Goal: Task Accomplishment & Management: Manage account settings

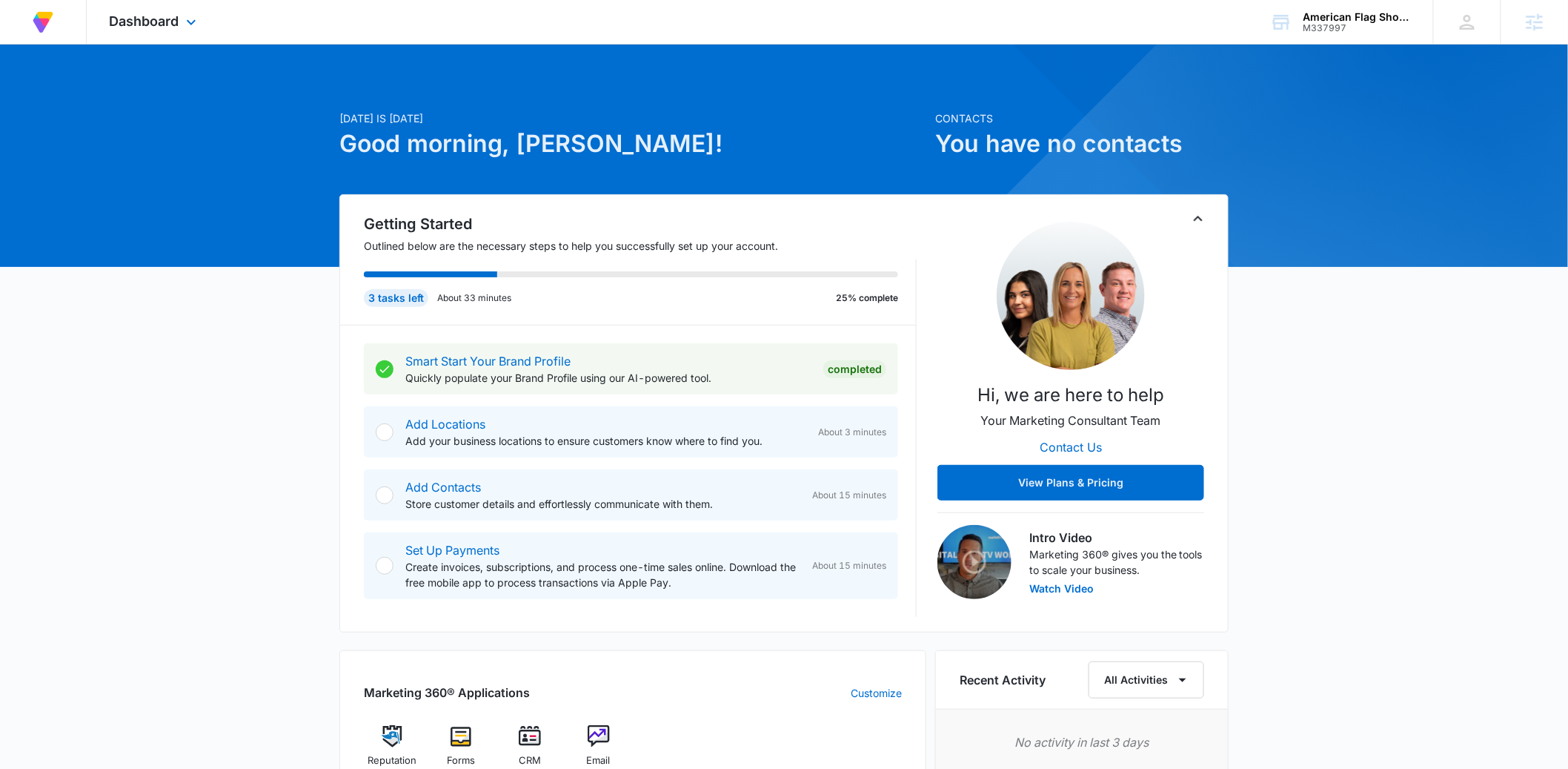
click at [200, 24] on div "Dashboard Apps Reputation Forms CRM Email Files Brand Settings" at bounding box center [154, 21] width 135 height 44
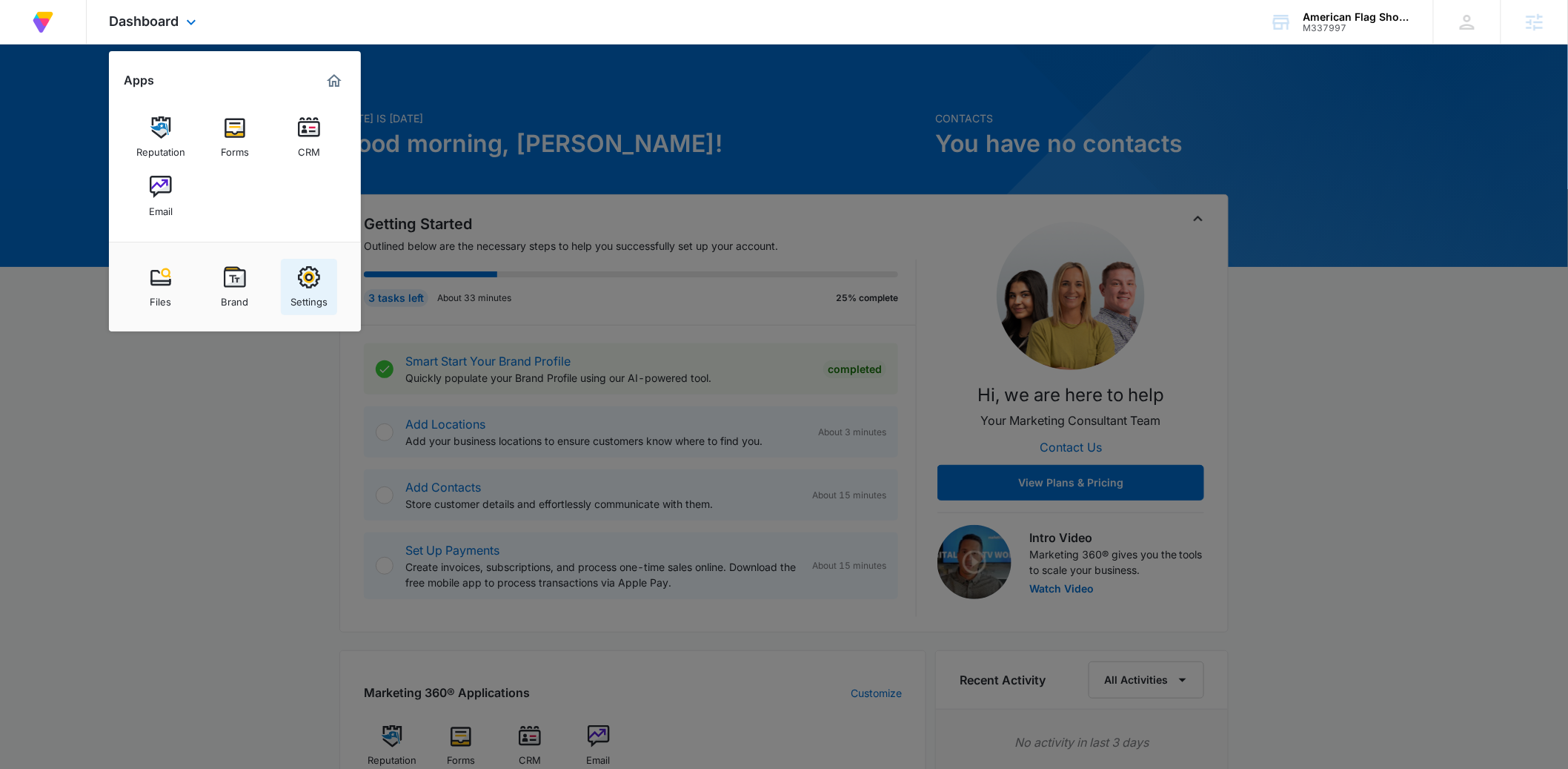
click at [319, 296] on div "Settings" at bounding box center [309, 299] width 37 height 20
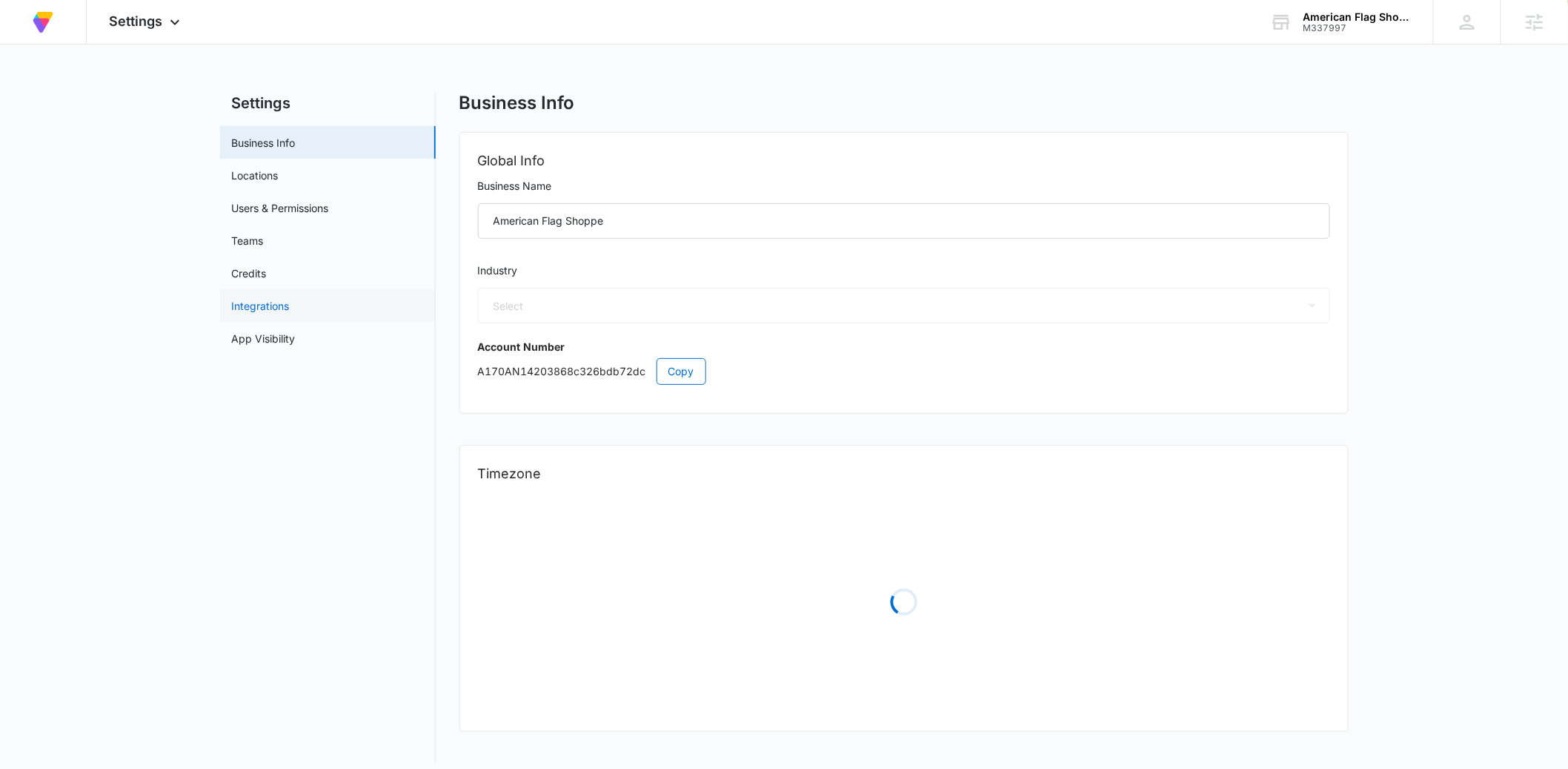
select select "45"
select select "US"
select select "America/Denver"
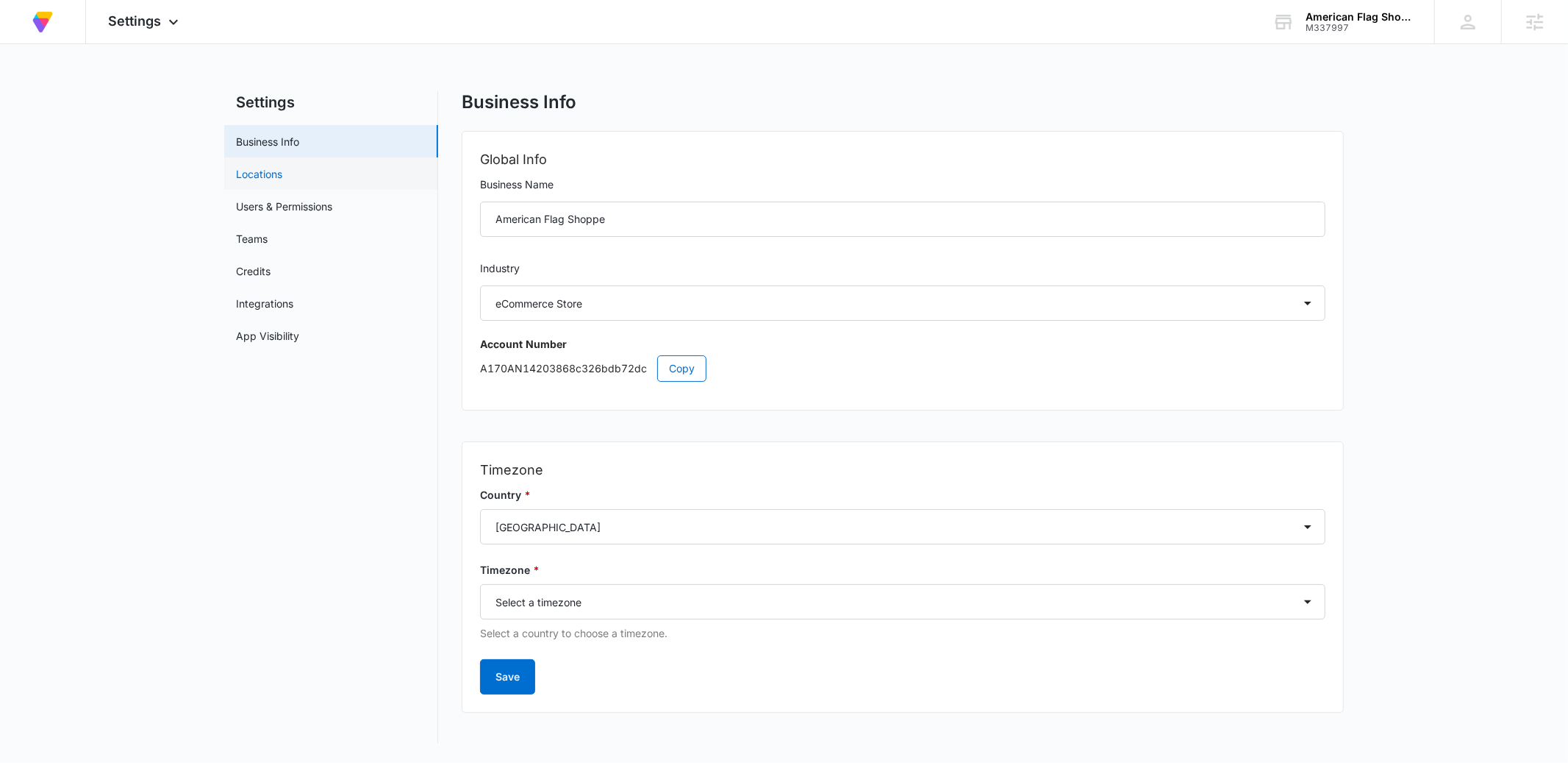
click at [264, 168] on link "Locations" at bounding box center [259, 173] width 46 height 15
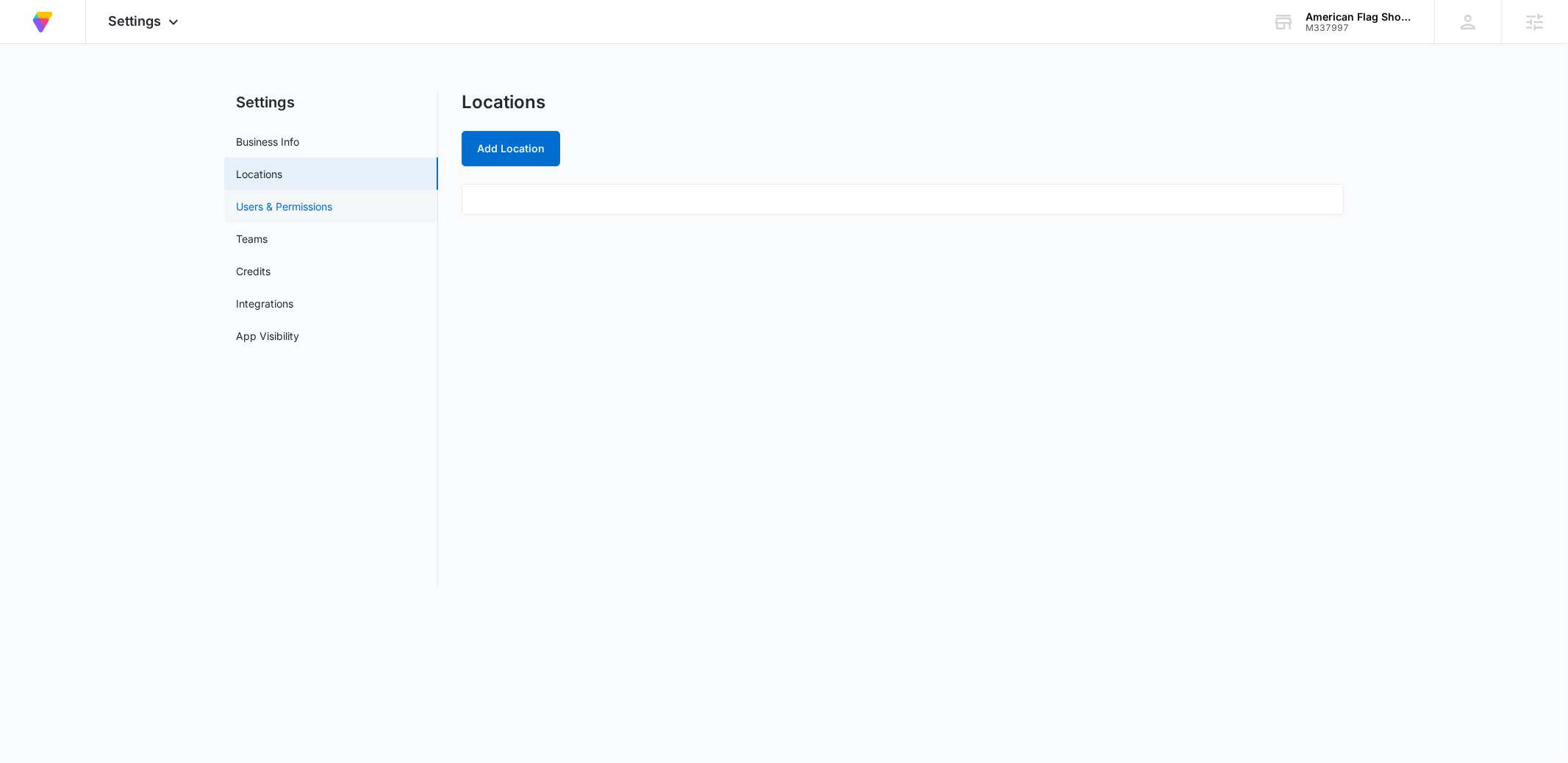
click at [275, 200] on link "Users & Permissions" at bounding box center [284, 206] width 96 height 15
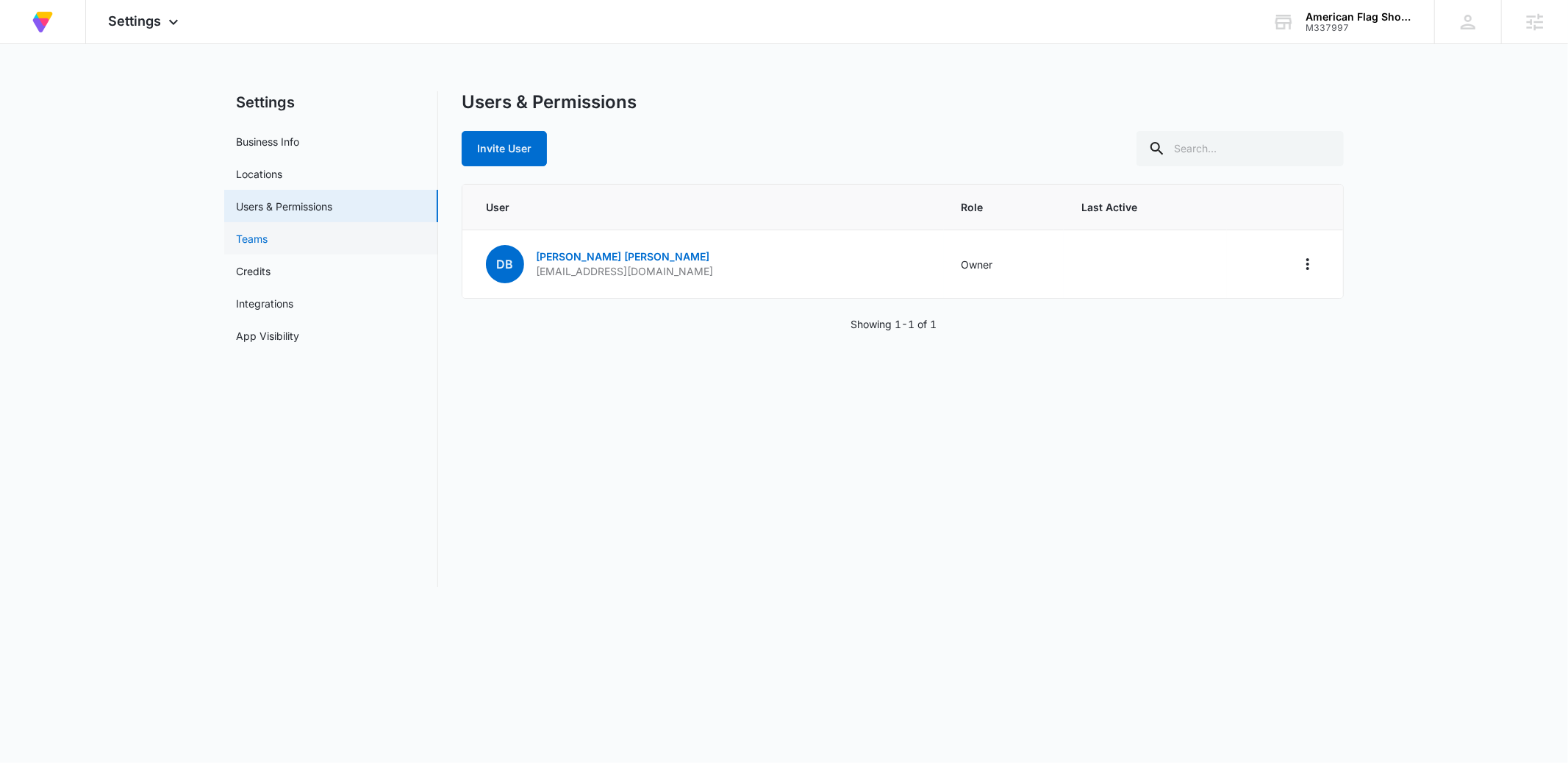
click at [268, 232] on link "Teams" at bounding box center [252, 238] width 32 height 15
click at [277, 134] on link "Business Info" at bounding box center [268, 141] width 64 height 15
select select "45"
select select "US"
select select "America/Denver"
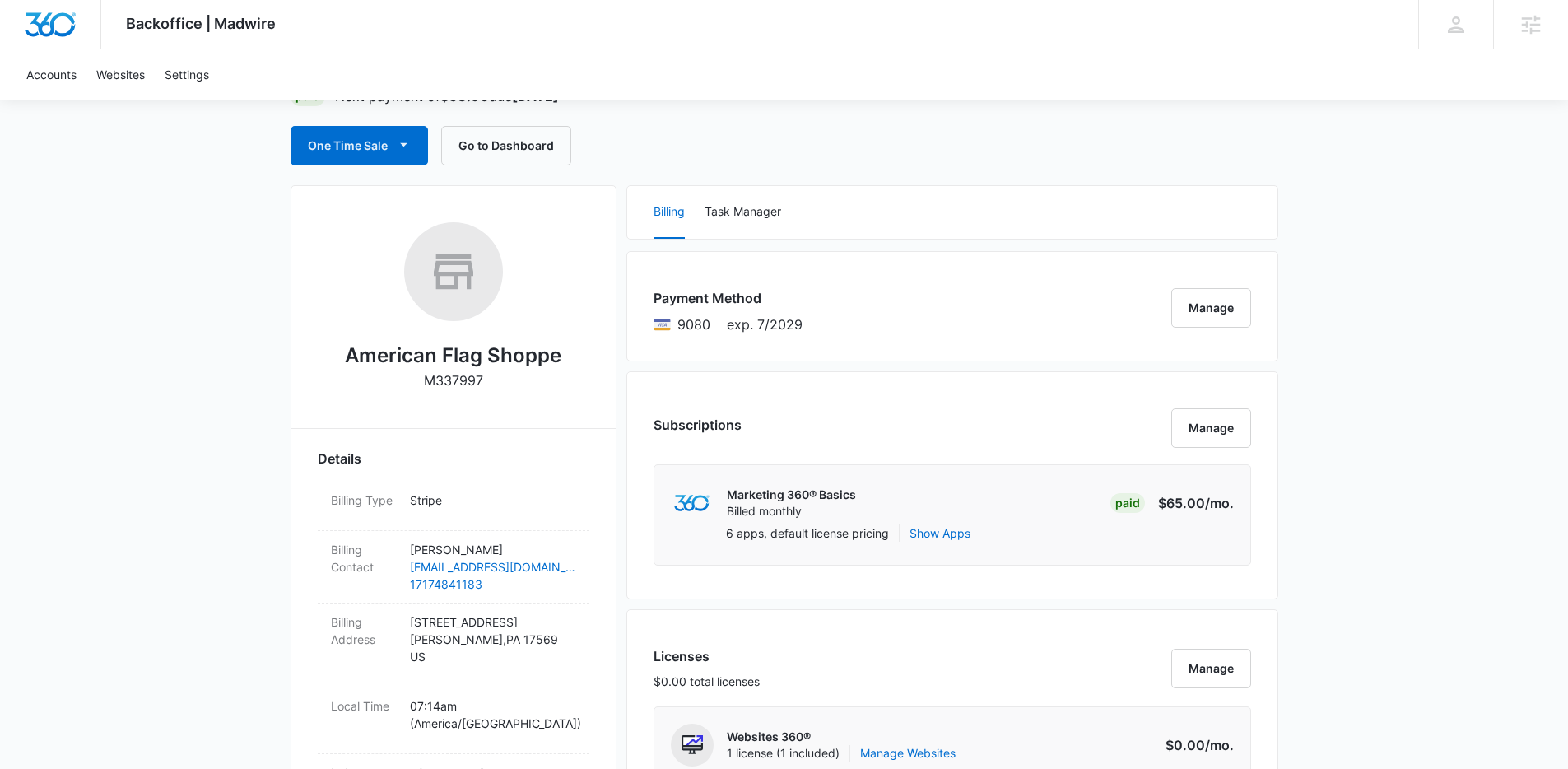
scroll to position [168, 0]
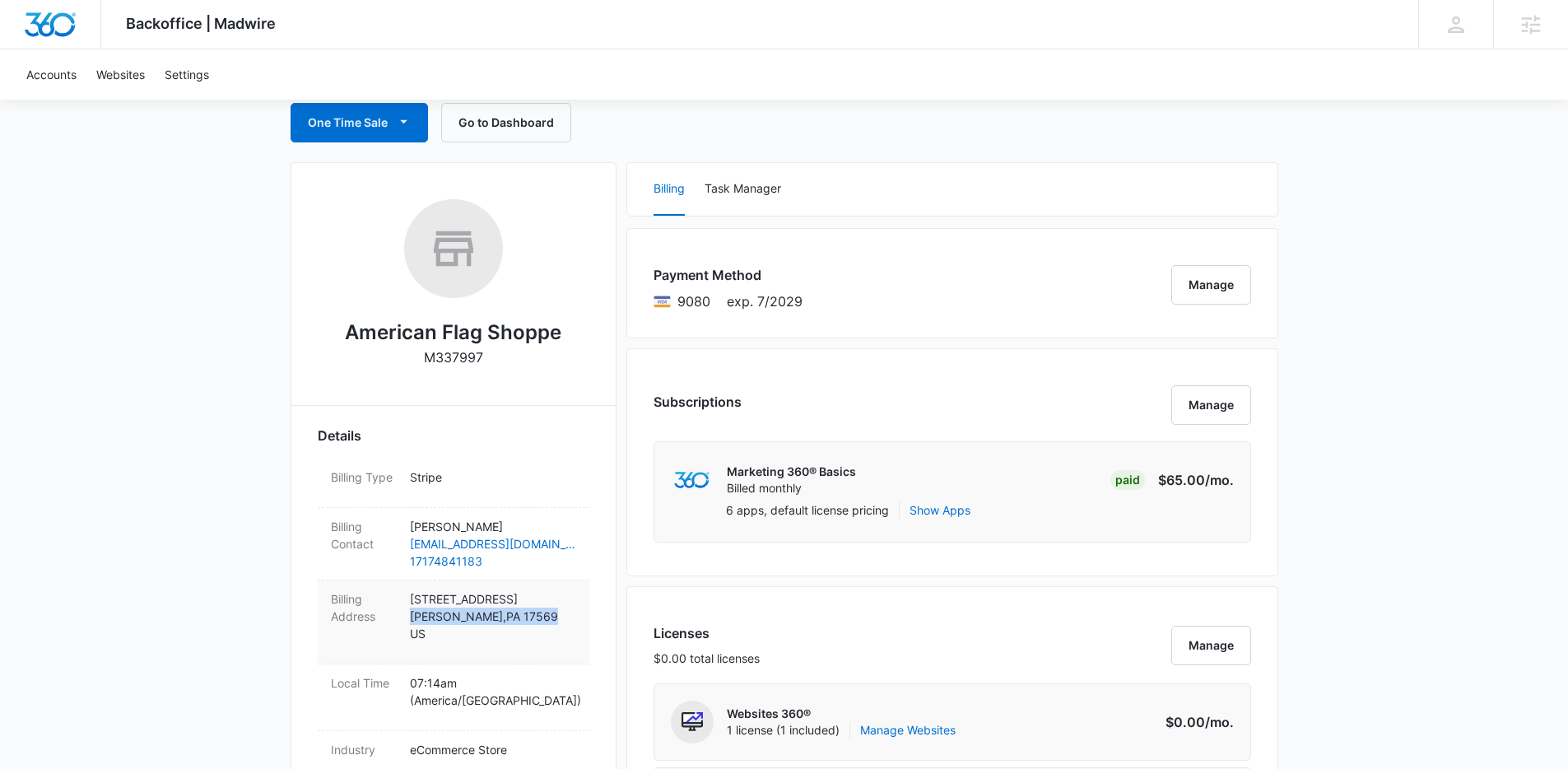
drag, startPoint x: 410, startPoint y: 615, endPoint x: 541, endPoint y: 620, distance: 131.1
click at [541, 620] on p "2124 Old Lancaster Pike Reinholds , PA 17569 US" at bounding box center [493, 616] width 166 height 51
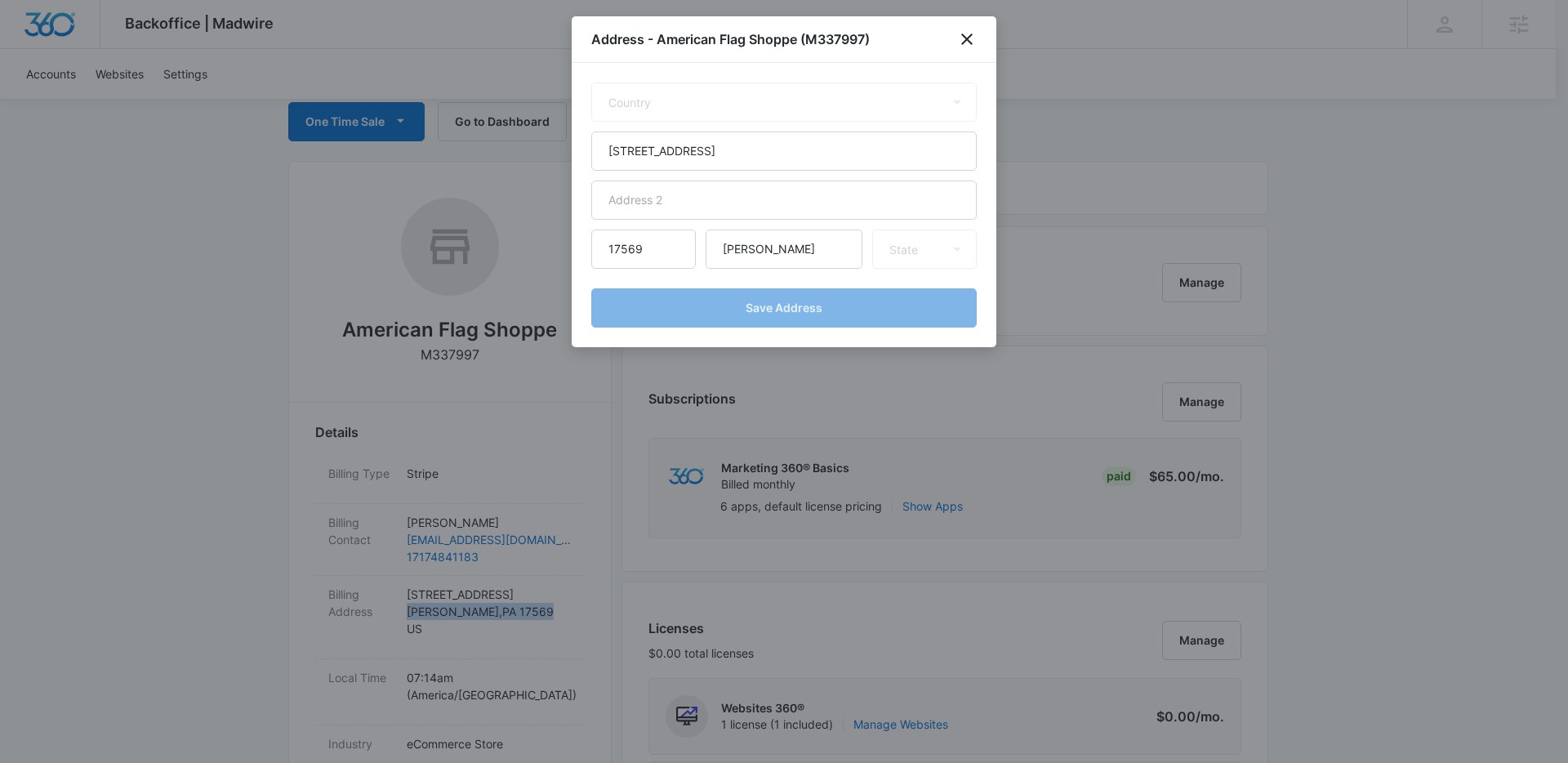
select select "US"
select select "PA"
copy p "Reinholds , PA 17569"
drag, startPoint x: 767, startPoint y: 150, endPoint x: 580, endPoint y: 152, distance: 187.0
click at [580, 152] on div "Country Afghanistan Åland Islands Albania Algeria American Samoa Andorra Angola…" at bounding box center [784, 204] width 425 height 284
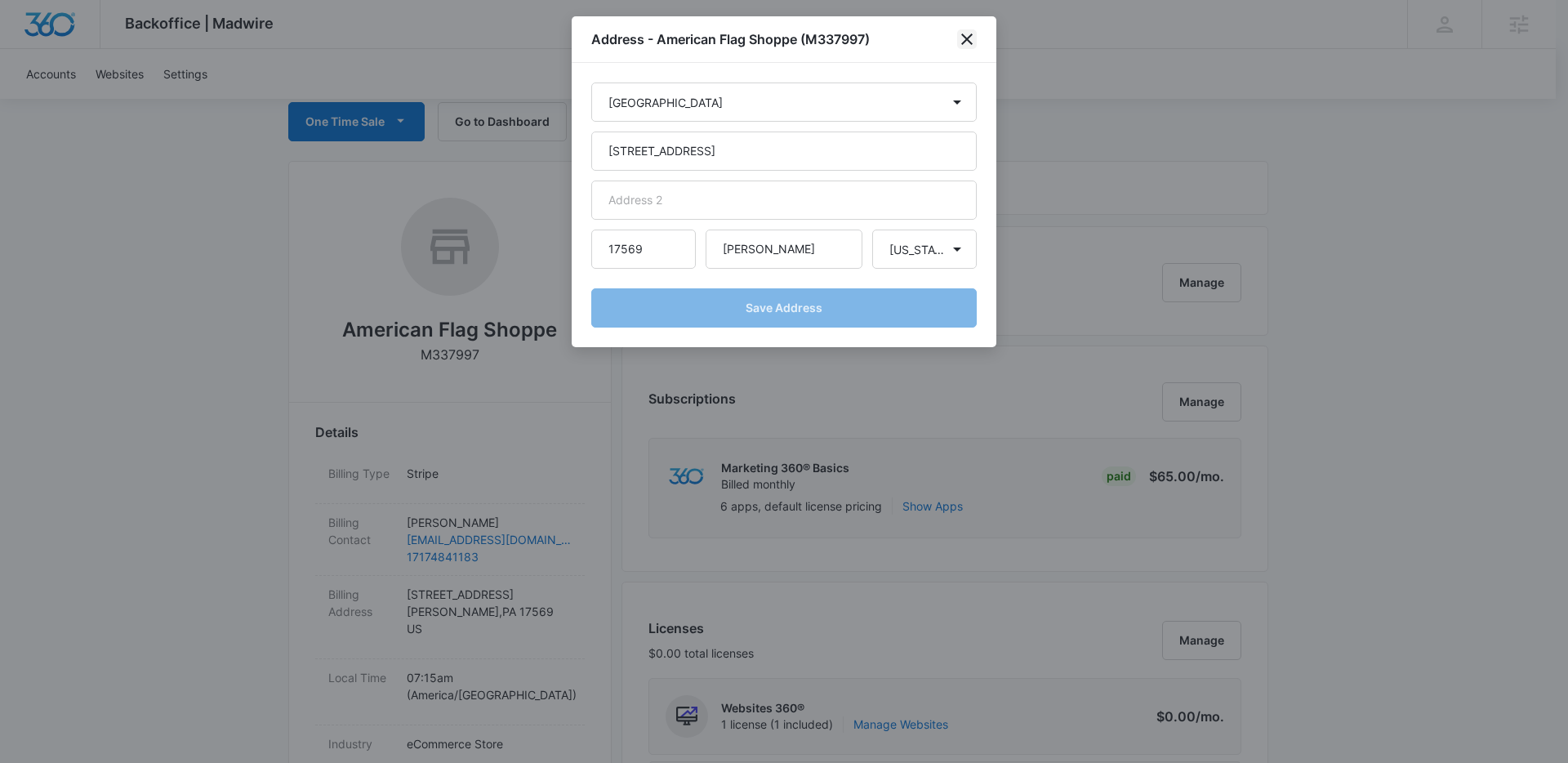
click at [972, 37] on icon "close" at bounding box center [967, 39] width 20 height 20
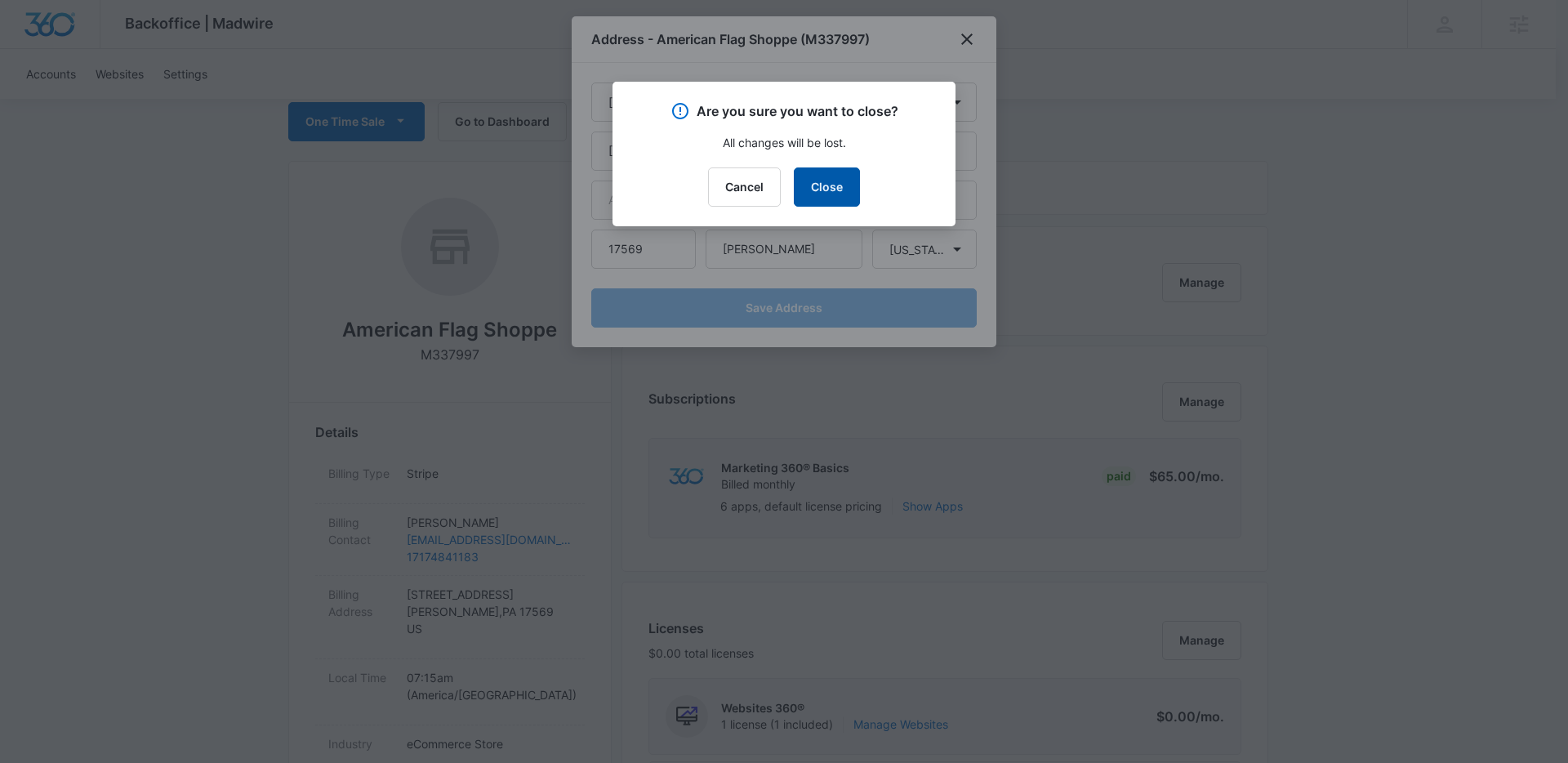
click at [828, 196] on button "Close" at bounding box center [827, 188] width 66 height 39
